Goal: Task Accomplishment & Management: Manage account settings

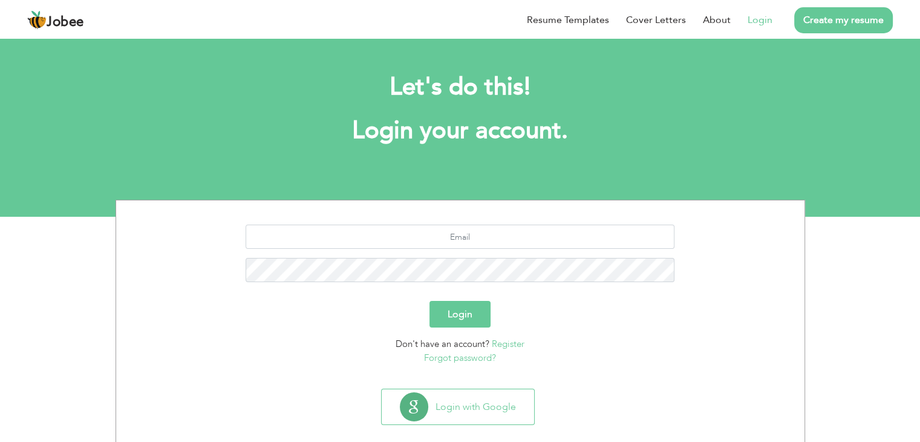
click at [757, 24] on link "Login" at bounding box center [760, 20] width 25 height 15
click at [514, 235] on input "text" at bounding box center [460, 236] width 429 height 24
type input "mansoorahmedarain@gmail.com"
click at [430, 301] on button "Login" at bounding box center [460, 314] width 61 height 27
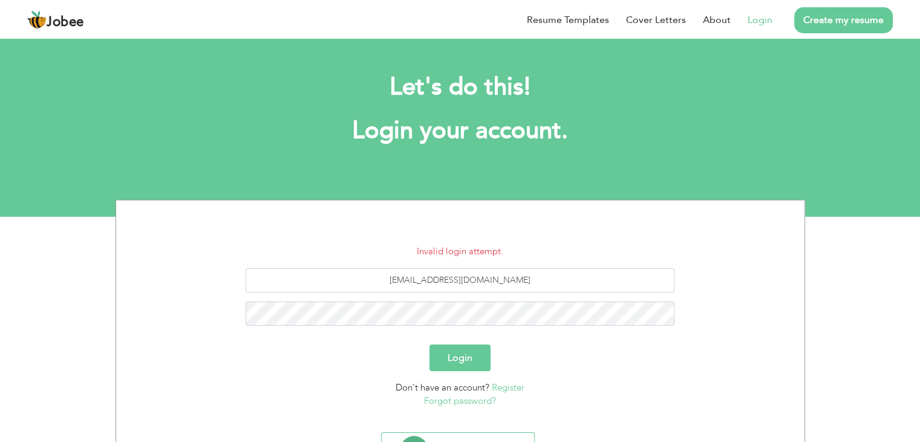
click at [476, 402] on link "Forgot password?" at bounding box center [460, 400] width 72 height 12
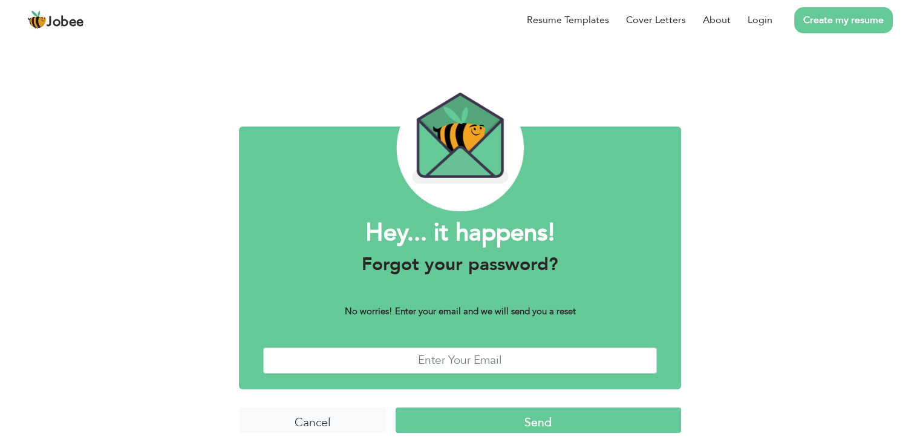
scroll to position [10, 0]
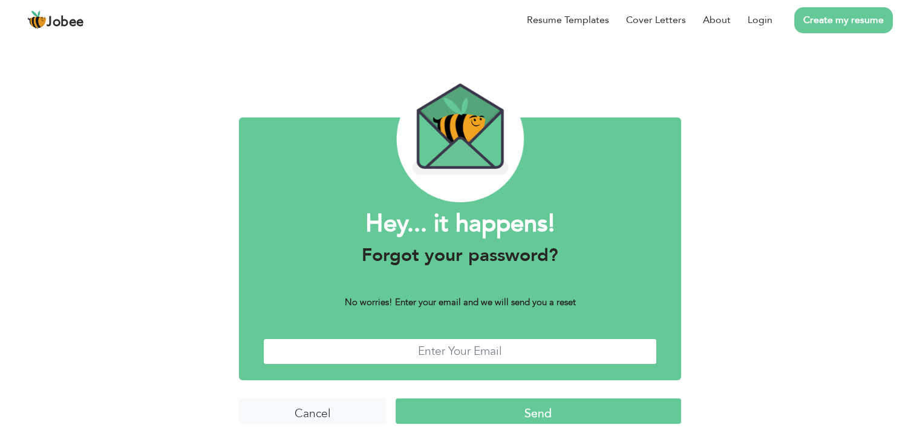
click at [431, 346] on input "text" at bounding box center [460, 351] width 394 height 26
type input "[EMAIL_ADDRESS][DOMAIN_NAME]"
click at [522, 418] on input "Send" at bounding box center [539, 411] width 286 height 26
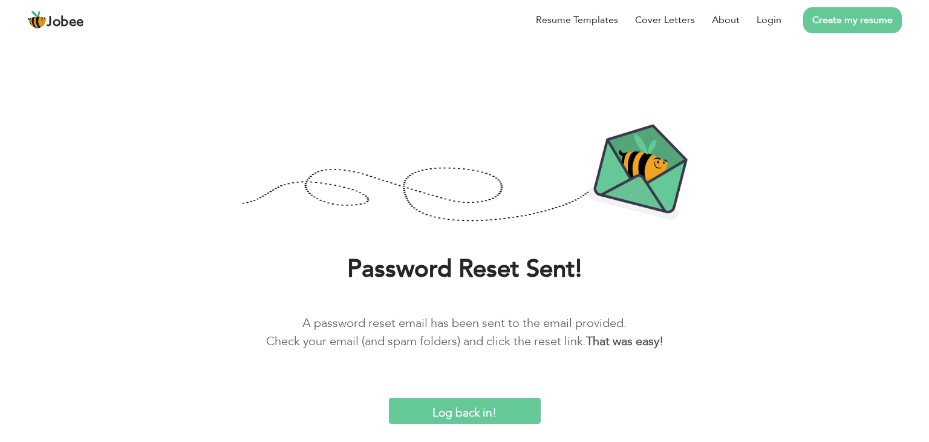
click at [470, 417] on input "Log back in!" at bounding box center [465, 411] width 152 height 26
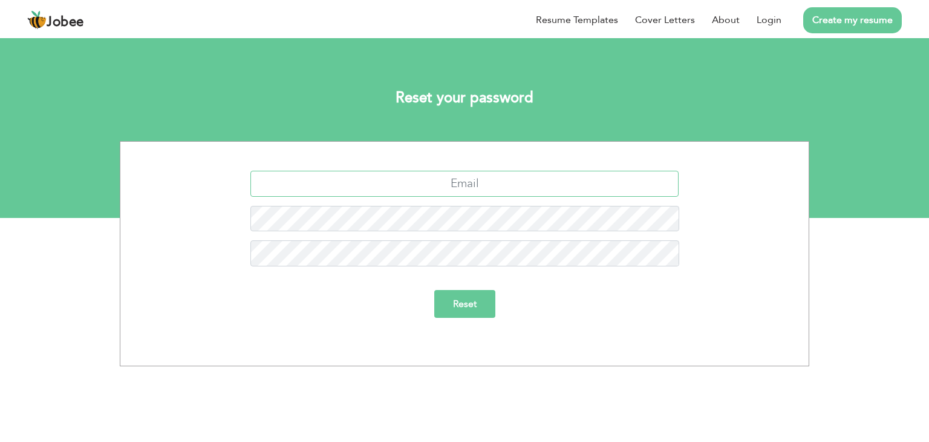
click at [496, 187] on input "text" at bounding box center [464, 184] width 429 height 26
type input "[EMAIL_ADDRESS][DOMAIN_NAME]"
click at [434, 290] on input "Reset" at bounding box center [464, 304] width 61 height 28
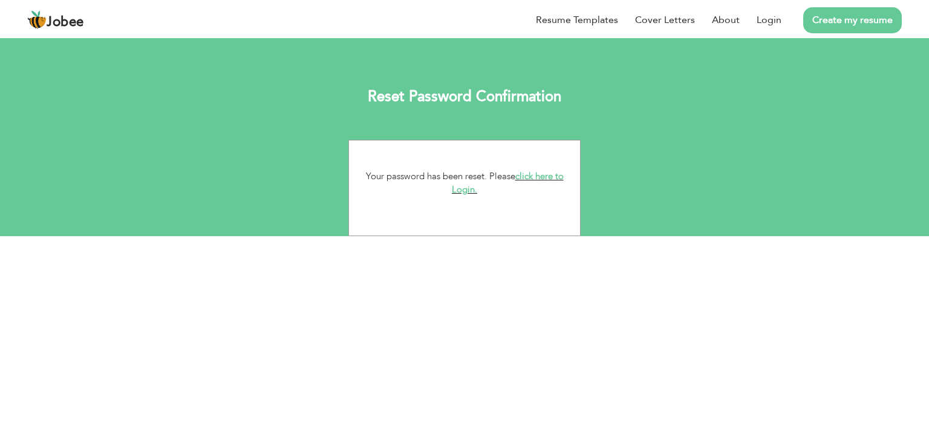
click at [462, 192] on link "click here to Login." at bounding box center [508, 183] width 112 height 26
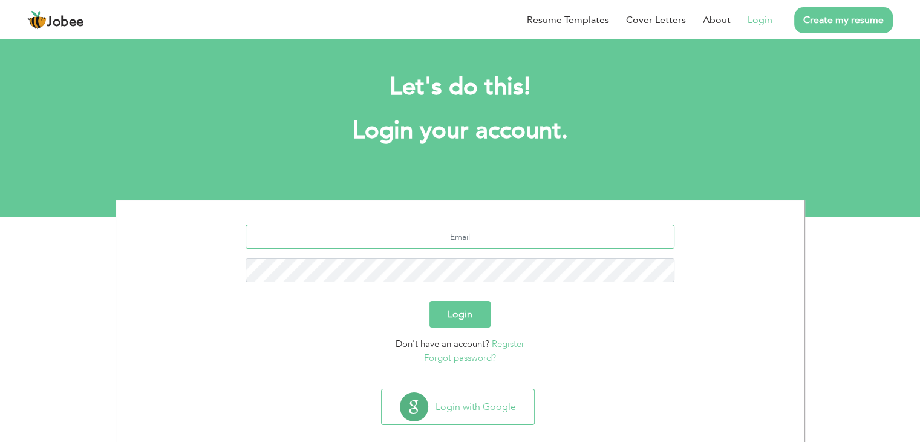
click at [491, 240] on input "text" at bounding box center [460, 236] width 429 height 24
type input "mansoorahmedarain@gmail.com"
click at [430, 301] on button "Login" at bounding box center [460, 314] width 61 height 27
